Goal: Navigation & Orientation: Find specific page/section

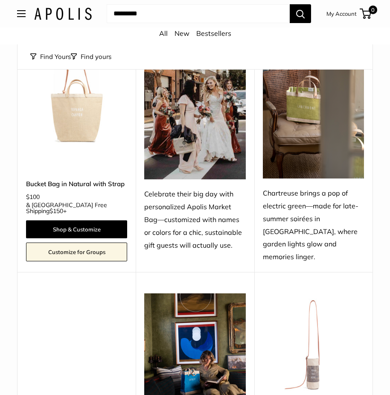
scroll to position [513, 0]
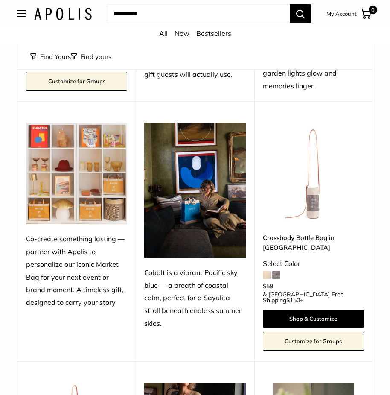
click at [215, 32] on link "Bestsellers" at bounding box center [214, 33] width 35 height 9
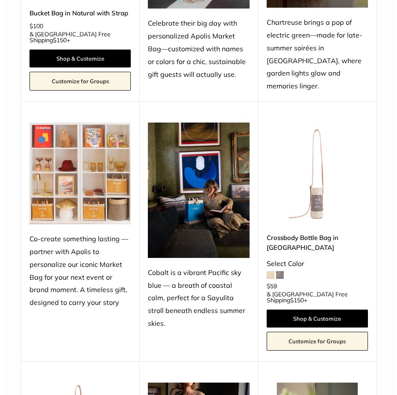
scroll to position [0, 0]
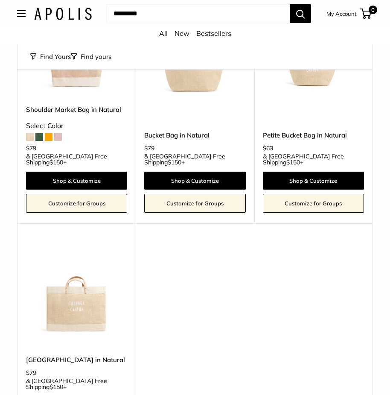
scroll to position [43, 0]
